Goal: Task Accomplishment & Management: Manage account settings

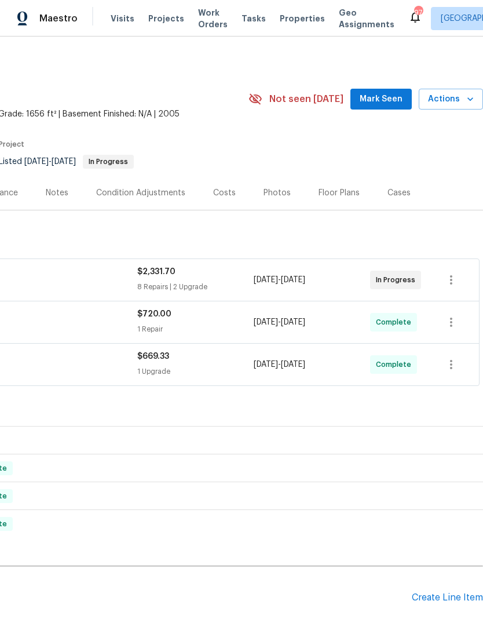
scroll to position [0, 172]
click at [274, 192] on div "Photos" at bounding box center [277, 193] width 27 height 12
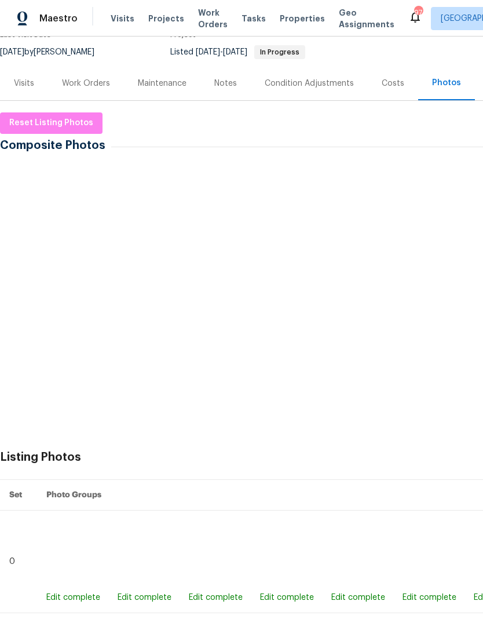
scroll to position [110, 0]
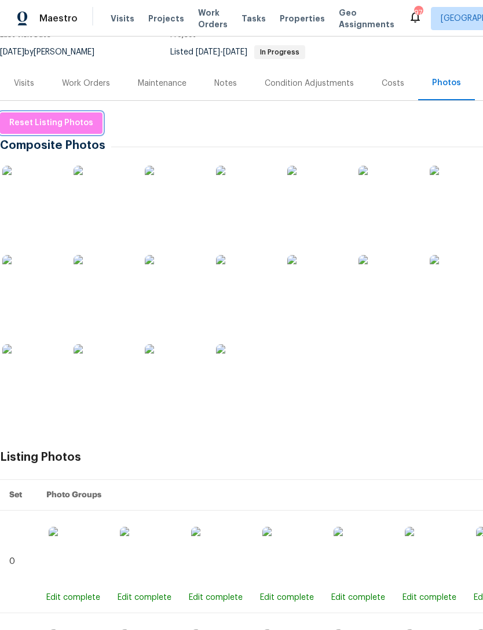
click at [55, 122] on span "Reset Listing Photos" at bounding box center [51, 123] width 84 height 14
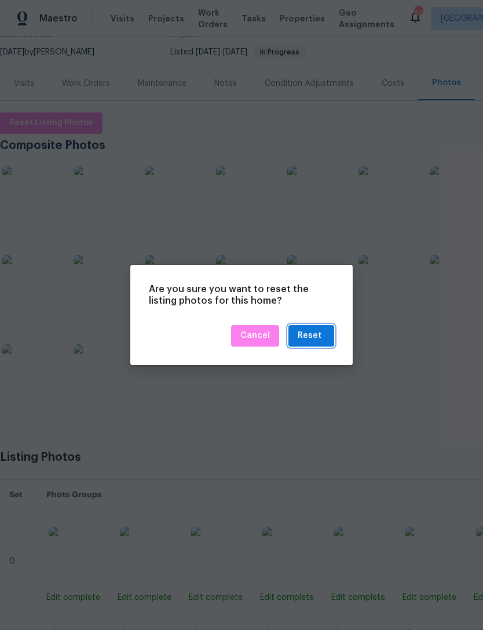
click at [318, 337] on div "Reset" at bounding box center [310, 336] width 24 height 14
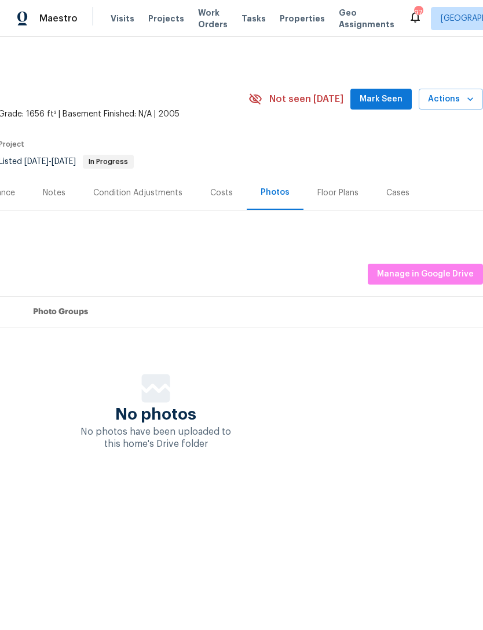
scroll to position [0, 172]
click at [433, 268] on span "Manage in Google Drive" at bounding box center [425, 274] width 97 height 14
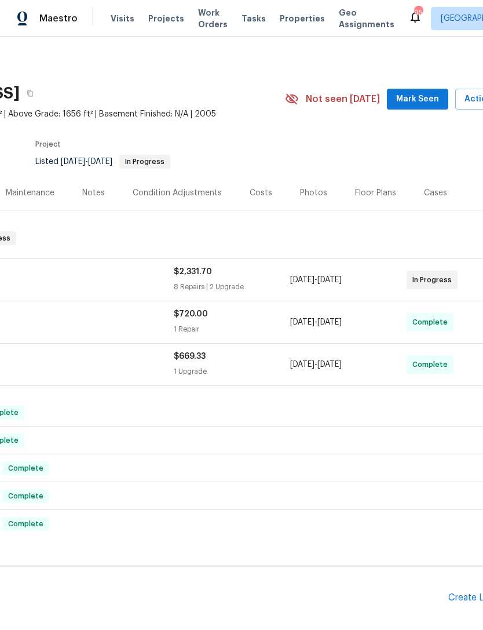
scroll to position [0, 136]
click at [33, 93] on icon "button" at bounding box center [29, 93] width 7 height 7
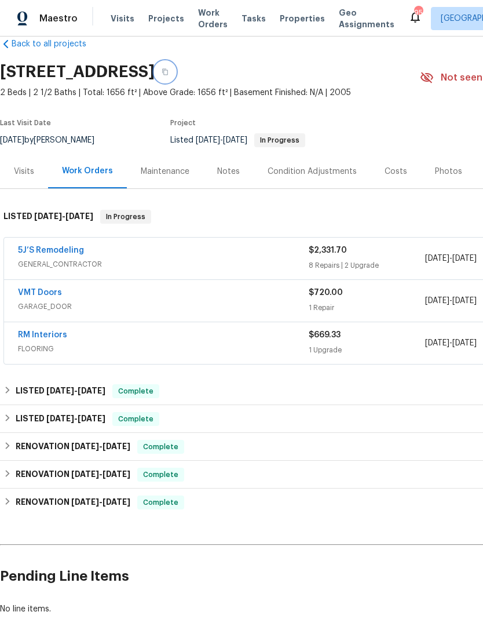
scroll to position [24, 0]
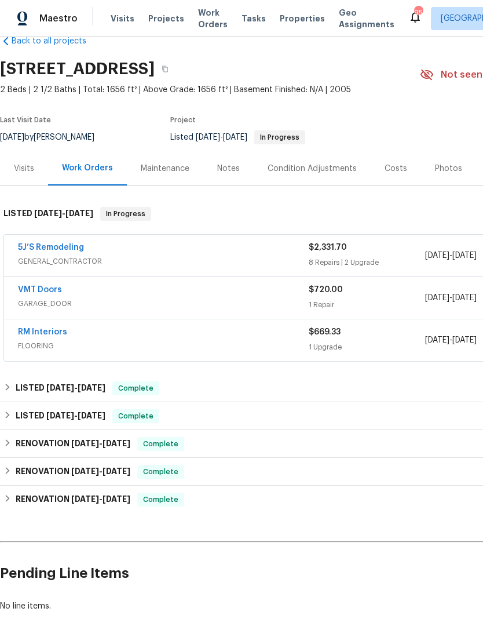
click at [52, 249] on link "5J’S Remodeling" at bounding box center [51, 247] width 66 height 8
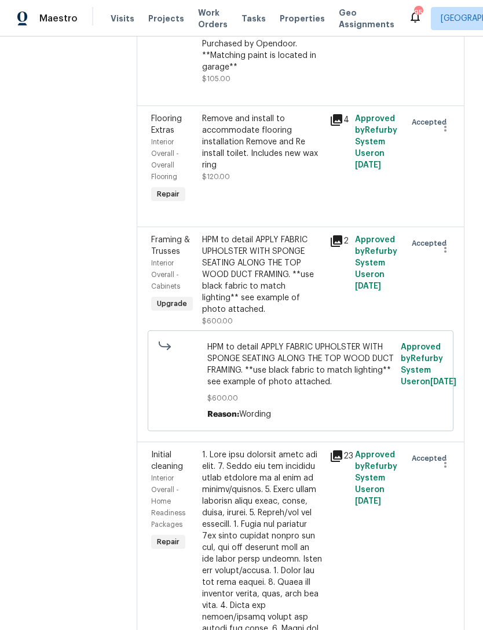
scroll to position [350, 0]
click at [444, 251] on icon "button" at bounding box center [446, 249] width 14 height 14
click at [453, 252] on li "Cancel" at bounding box center [451, 251] width 45 height 19
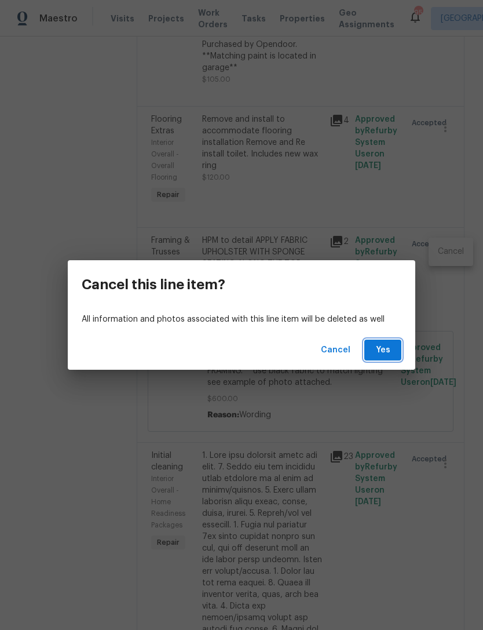
click at [389, 354] on span "Yes" at bounding box center [383, 350] width 19 height 14
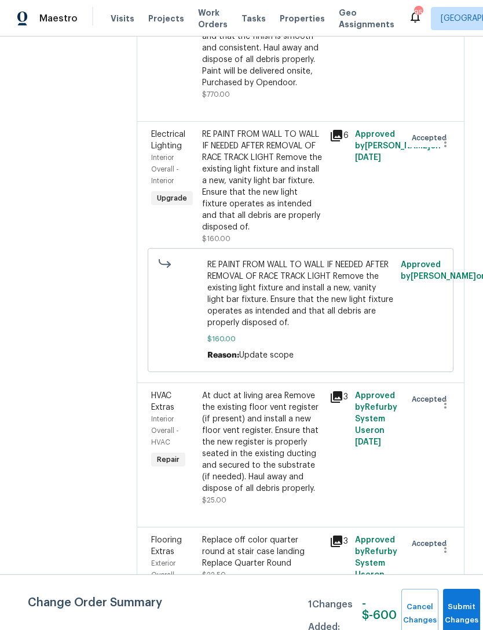
scroll to position [1590, 0]
click at [174, 129] on div "Electrical Lighting" at bounding box center [173, 140] width 44 height 23
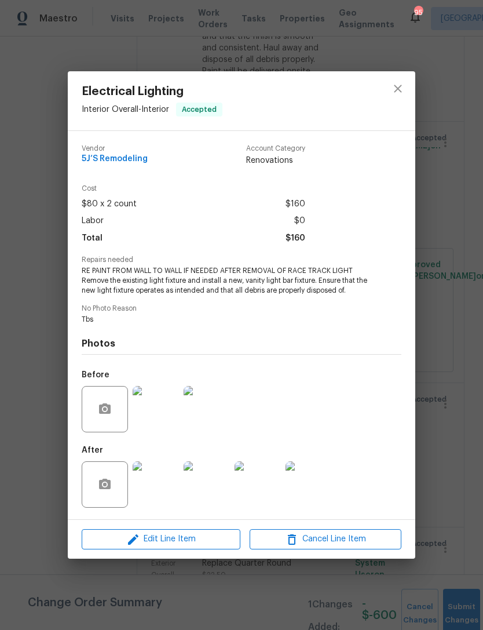
click at [201, 494] on img at bounding box center [207, 484] width 46 height 46
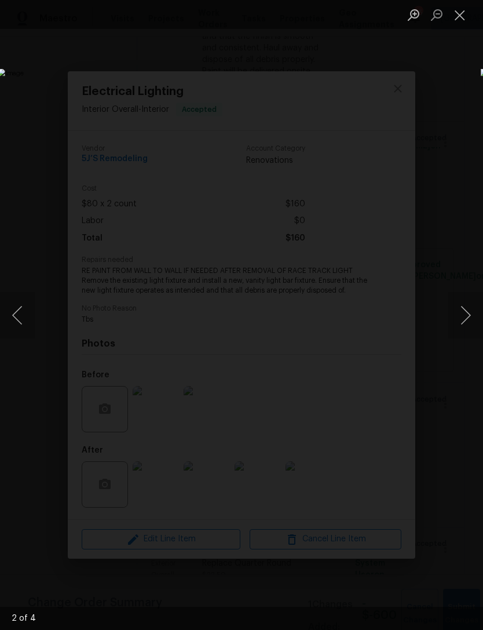
click at [466, 314] on button "Next image" at bounding box center [466, 315] width 35 height 46
click at [469, 314] on button "Next image" at bounding box center [466, 315] width 35 height 46
click at [465, 13] on button "Close lightbox" at bounding box center [460, 15] width 23 height 20
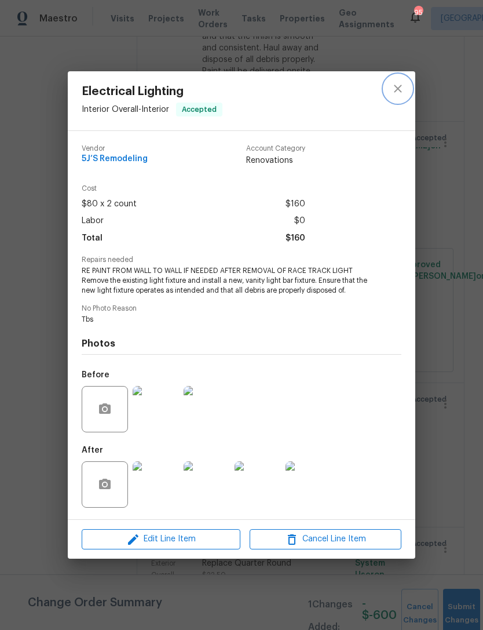
click at [401, 87] on icon "close" at bounding box center [398, 89] width 14 height 14
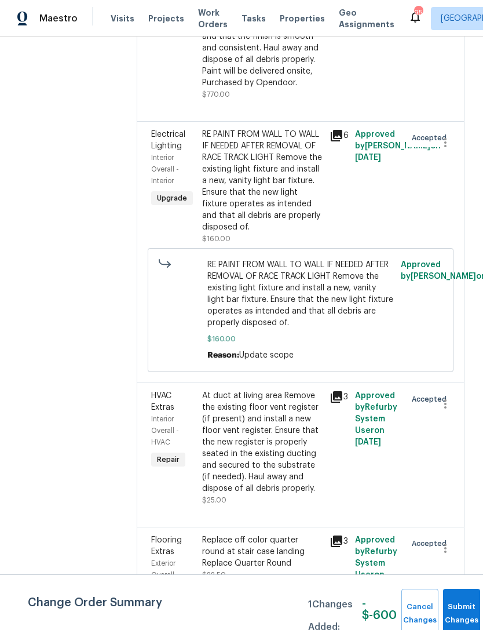
scroll to position [37, 0]
click at [458, 606] on button "Submit Changes" at bounding box center [461, 614] width 37 height 50
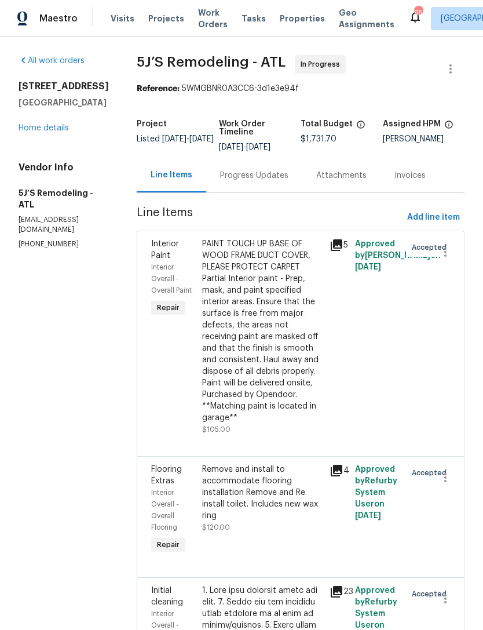
scroll to position [0, 0]
click at [252, 170] on div "Progress Updates" at bounding box center [254, 176] width 68 height 12
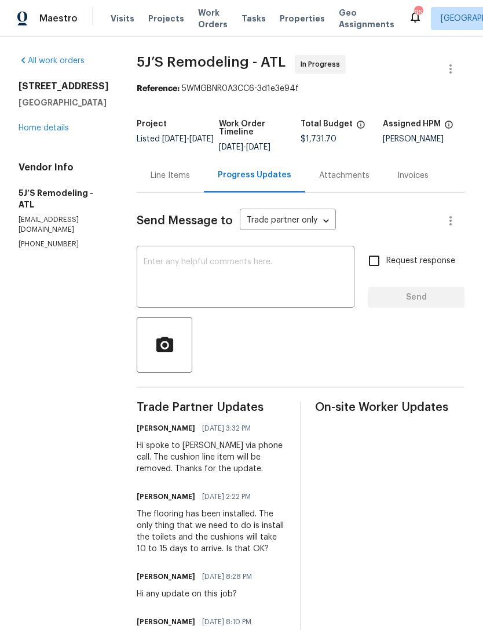
click at [272, 263] on textarea at bounding box center [246, 278] width 204 height 41
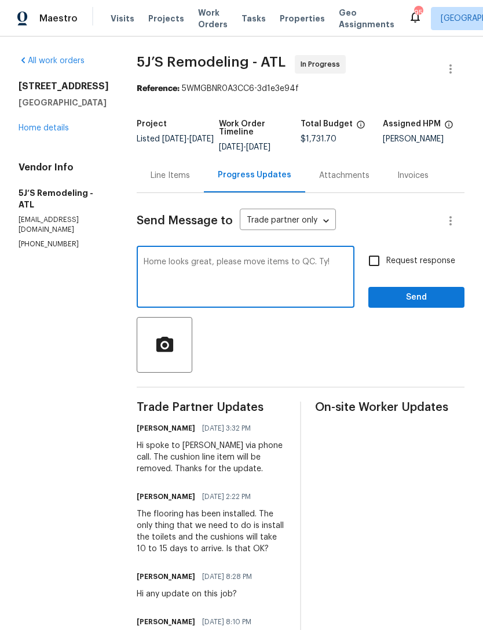
type textarea "Home looks great, please move items to QC. Ty!"
click at [380, 268] on input "Request response" at bounding box center [374, 261] width 24 height 24
checkbox input "true"
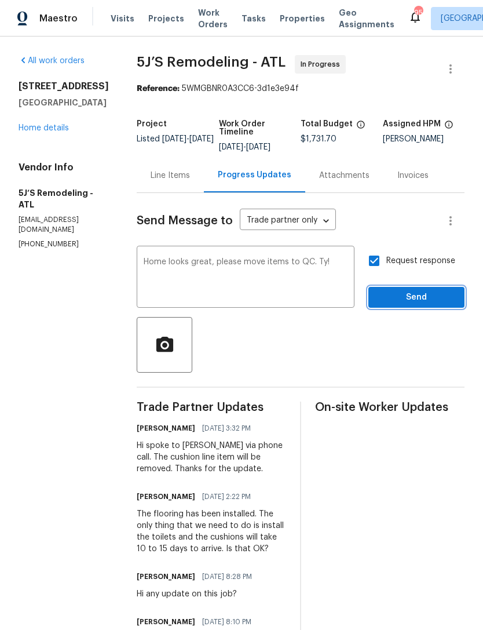
click at [411, 303] on span "Send" at bounding box center [417, 297] width 78 height 14
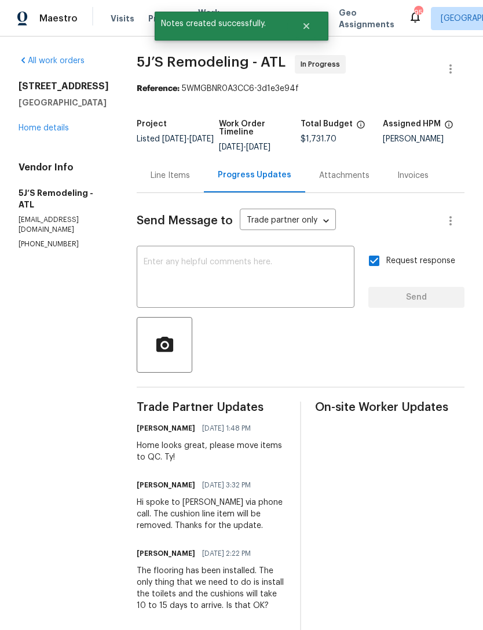
click at [49, 129] on link "Home details" at bounding box center [44, 128] width 50 height 8
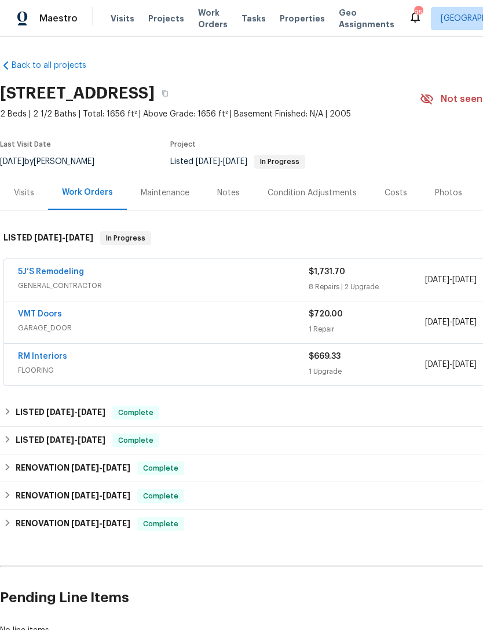
click at [23, 194] on div "Visits" at bounding box center [24, 193] width 20 height 12
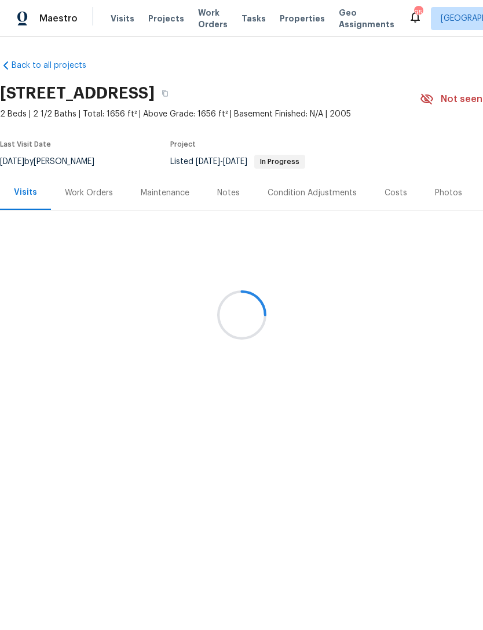
click at [443, 195] on div at bounding box center [241, 315] width 483 height 630
click at [450, 201] on div at bounding box center [241, 315] width 483 height 630
click at [447, 188] on div at bounding box center [241, 315] width 483 height 630
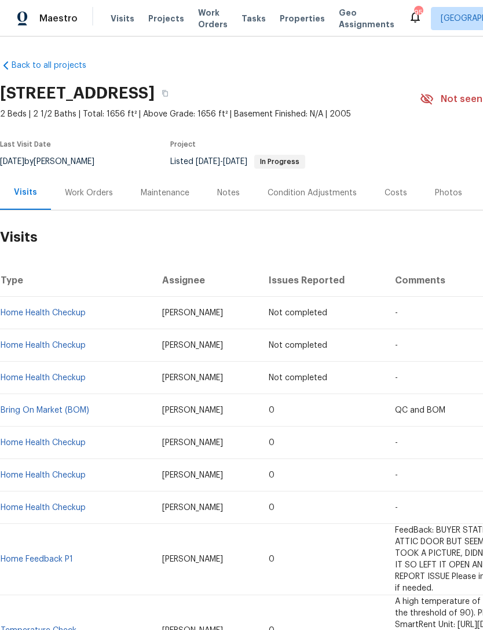
click at [397, 192] on div "Costs" at bounding box center [396, 193] width 23 height 12
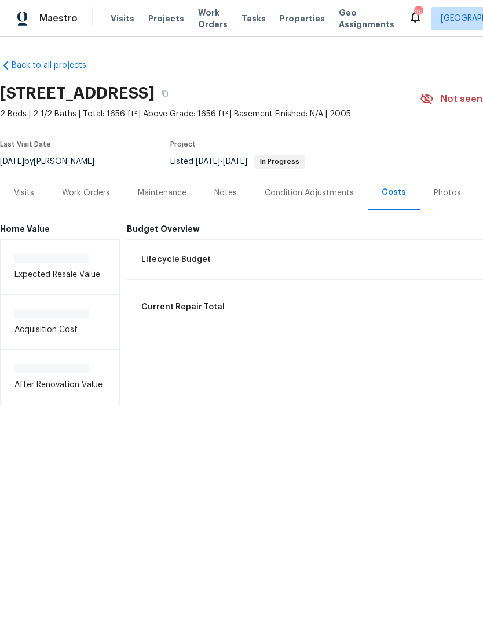
click at [445, 197] on div "Photos" at bounding box center [447, 193] width 27 height 12
